Goal: Task Accomplishment & Management: Complete application form

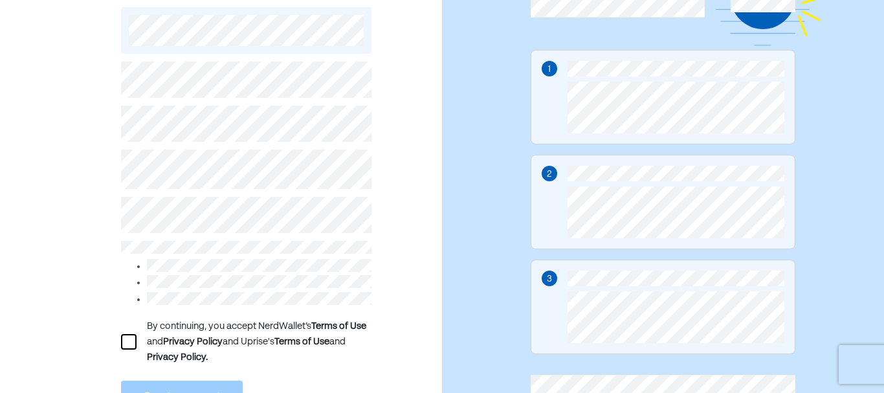
scroll to position [194, 0]
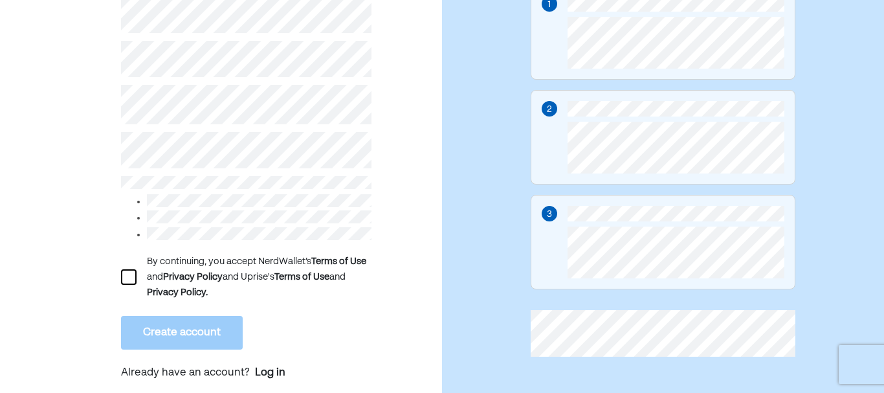
click at [129, 274] on div at bounding box center [129, 277] width 16 height 16
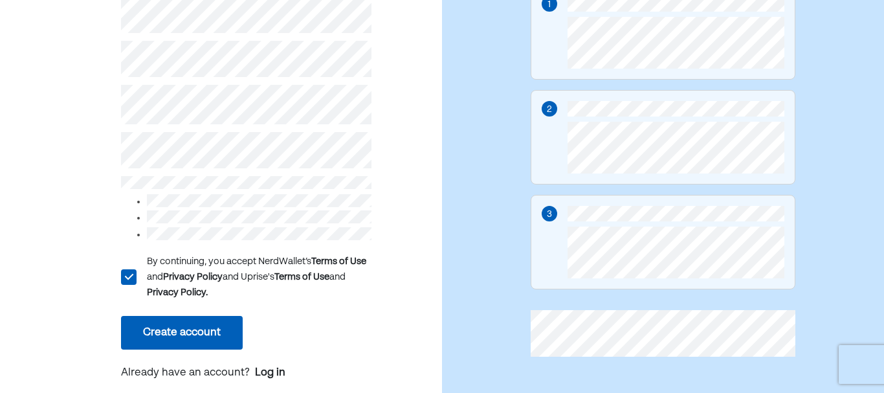
click at [180, 332] on button "Create account" at bounding box center [182, 333] width 122 height 34
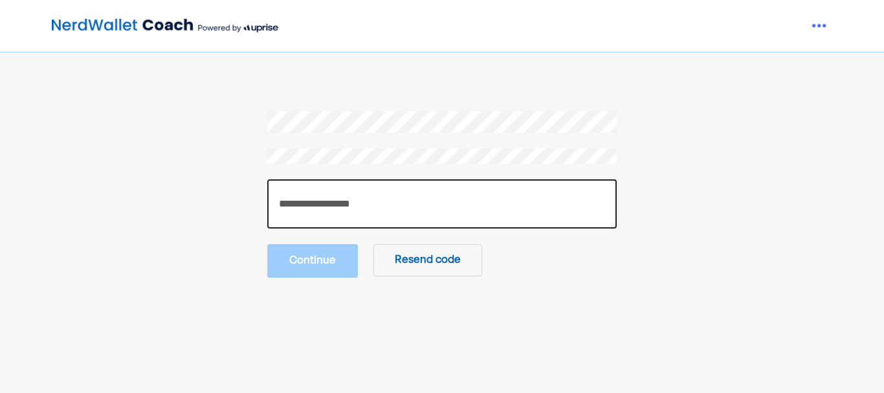
click at [404, 204] on input "number" at bounding box center [441, 203] width 349 height 49
type input "******"
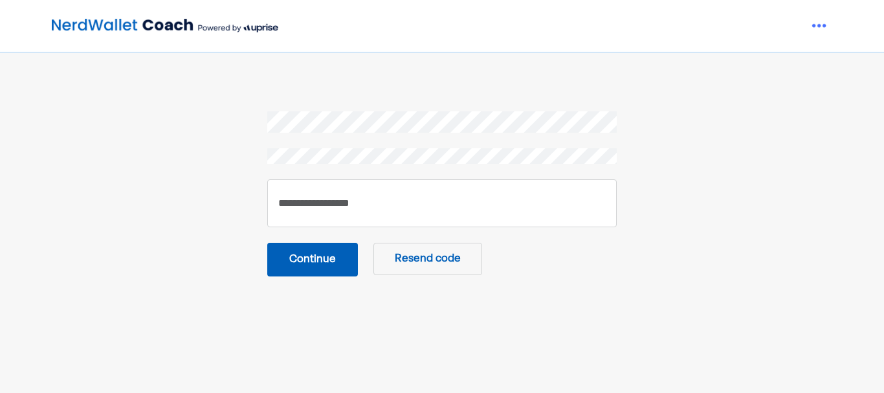
click at [345, 265] on button "Continue" at bounding box center [312, 260] width 91 height 34
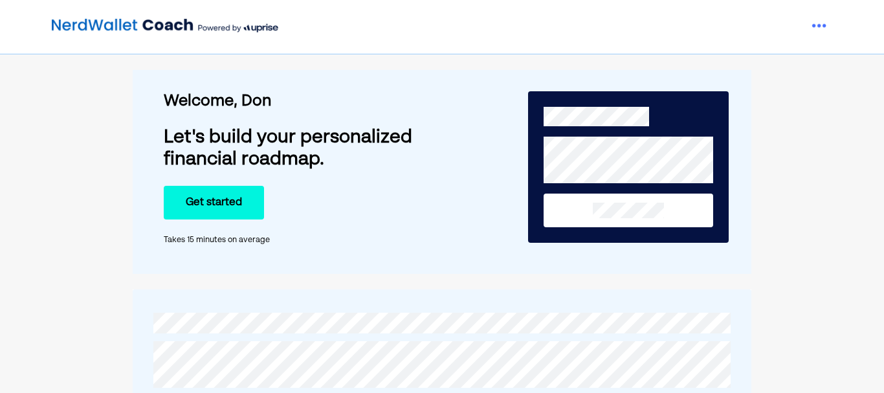
scroll to position [65, 0]
